Goal: Information Seeking & Learning: Compare options

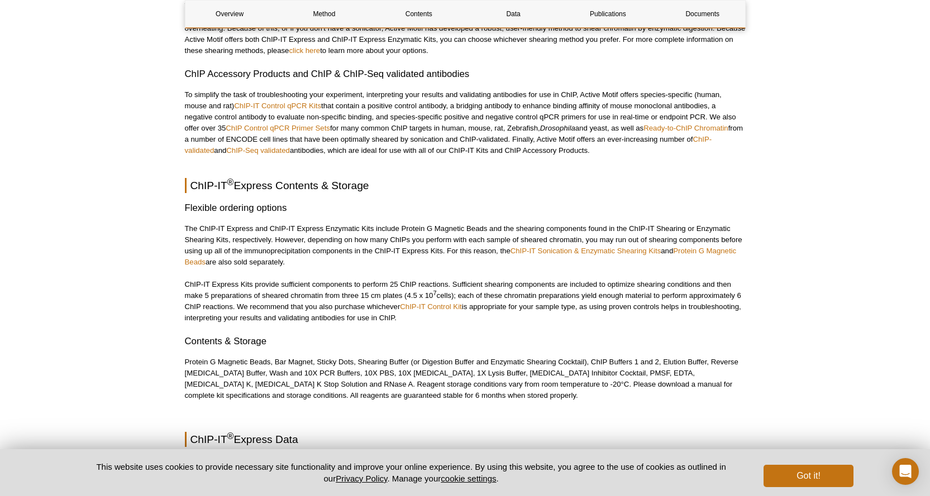
scroll to position [1619, 0]
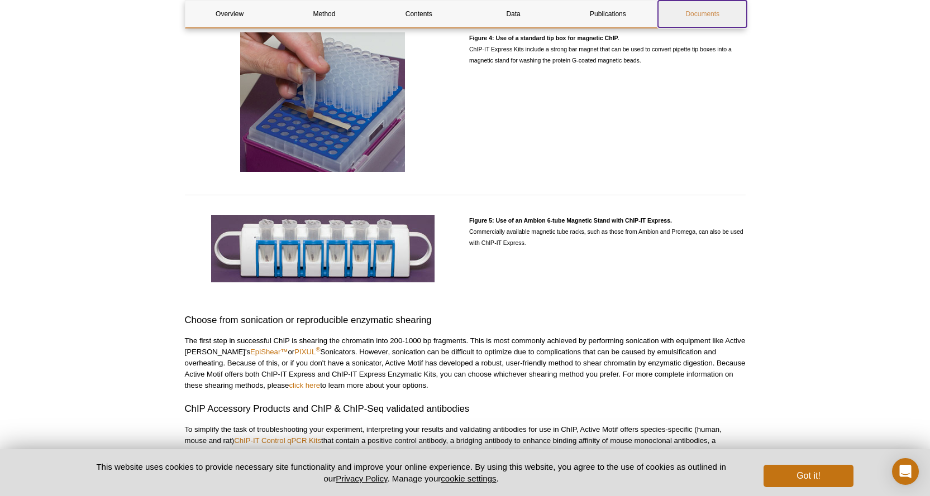
click at [698, 17] on link "Documents" at bounding box center [702, 14] width 89 height 27
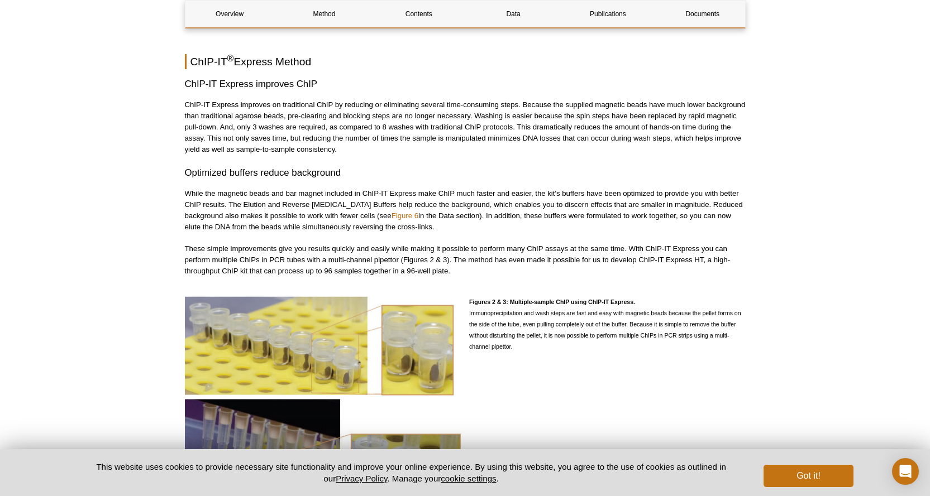
scroll to position [782, 0]
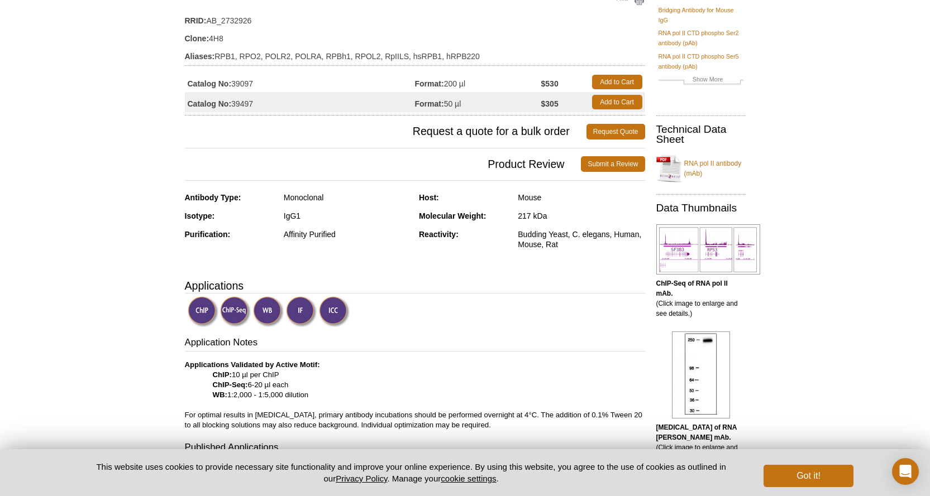
scroll to position [56, 0]
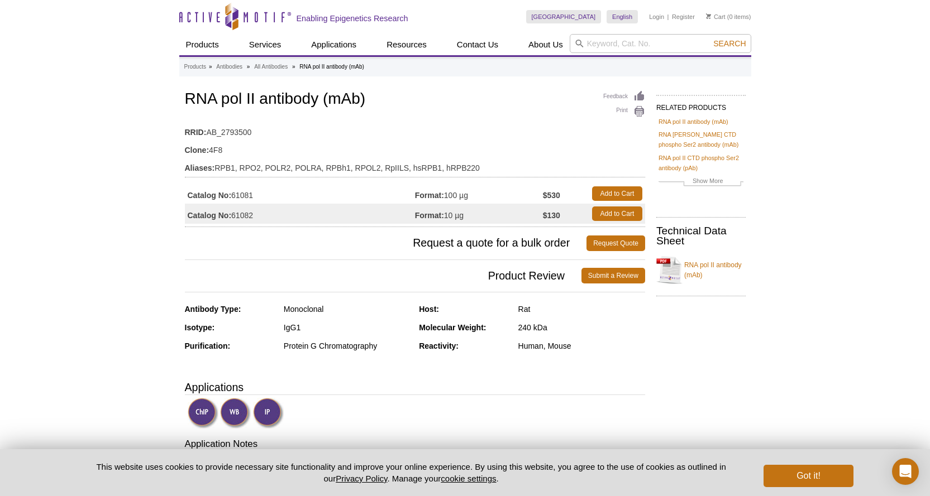
drag, startPoint x: 270, startPoint y: 200, endPoint x: 233, endPoint y: 199, distance: 36.3
click at [233, 199] on td "Catalog No: 61081" at bounding box center [300, 194] width 230 height 20
copy td "61081"
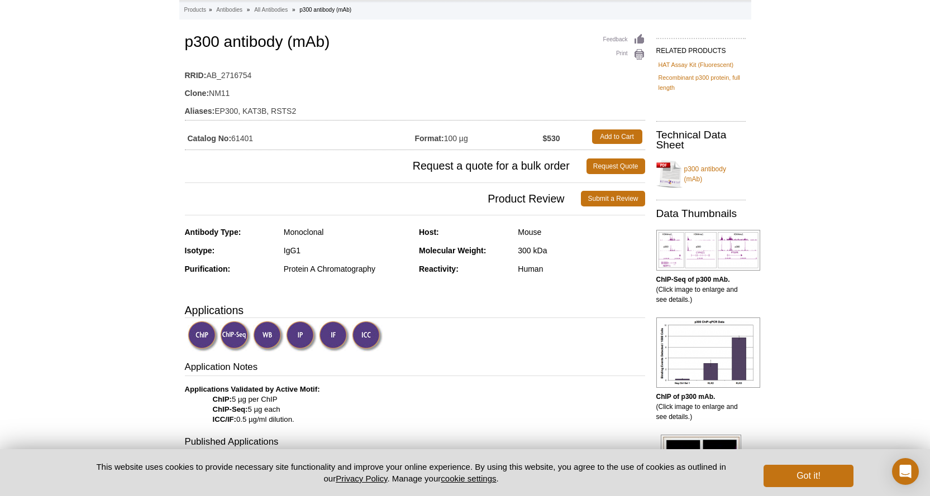
scroll to position [56, 0]
